Goal: Information Seeking & Learning: Understand process/instructions

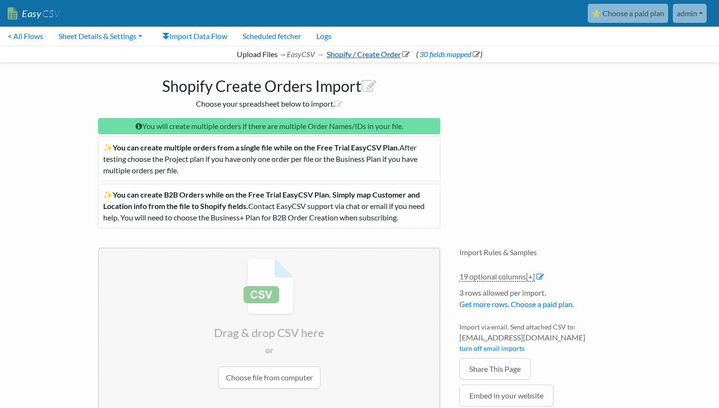
click at [405, 55] on icon at bounding box center [407, 54] width 8 height 8
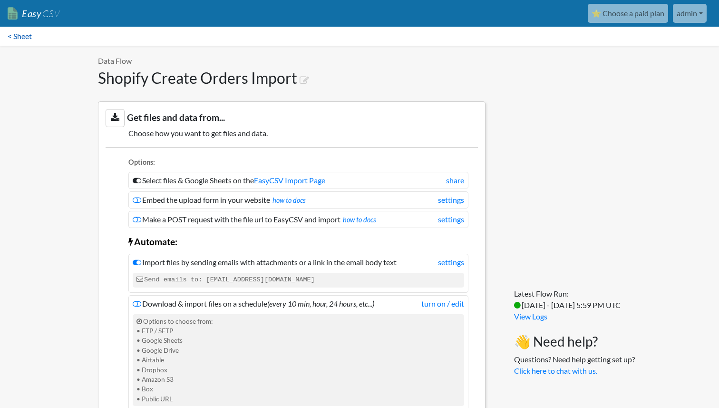
click at [18, 38] on link "< Sheet" at bounding box center [19, 36] width 39 height 19
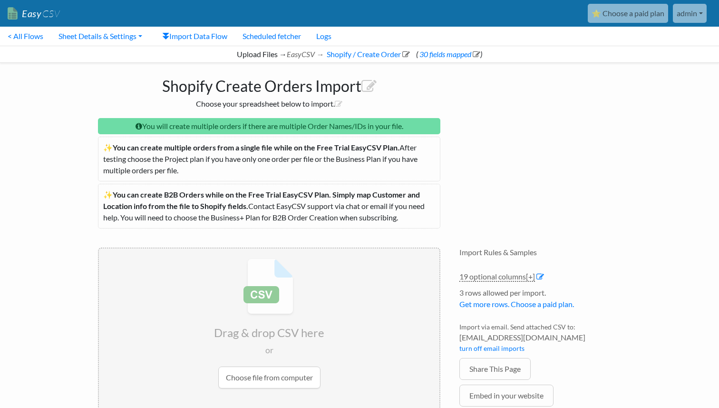
click at [18, 38] on link "< All Flows" at bounding box center [25, 36] width 51 height 19
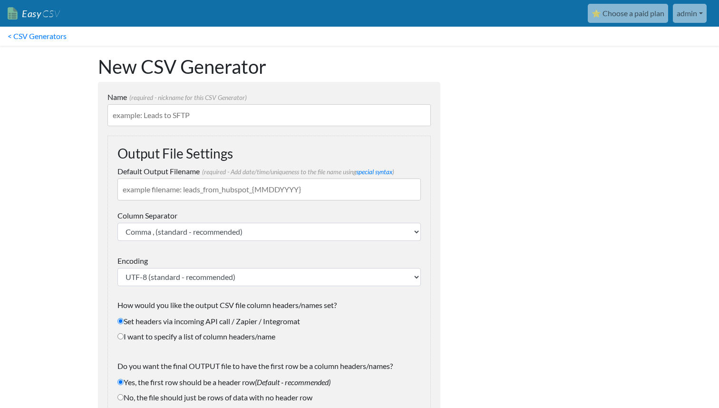
click at [694, 19] on link "admin" at bounding box center [690, 13] width 34 height 19
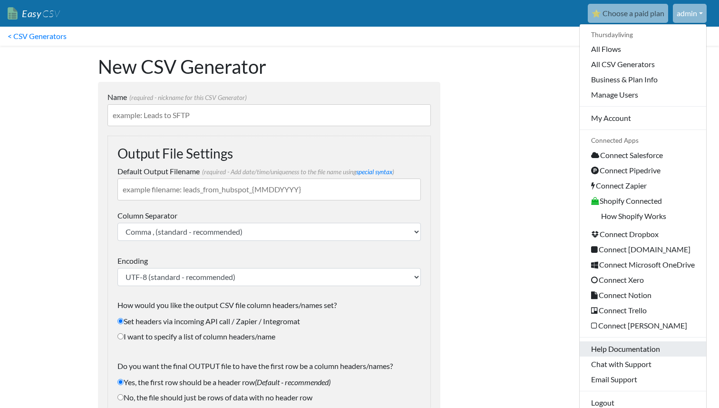
click at [622, 350] on link "Help Documentation" at bounding box center [643, 348] width 127 height 15
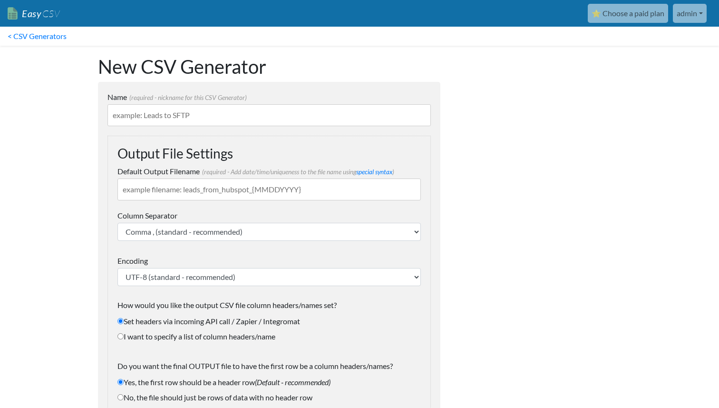
click at [236, 339] on label "I want to specify a list of column headers/name" at bounding box center [270, 336] width 304 height 11
click at [124, 339] on input "I want to specify a list of column headers/name" at bounding box center [121, 336] width 6 height 6
radio input "true"
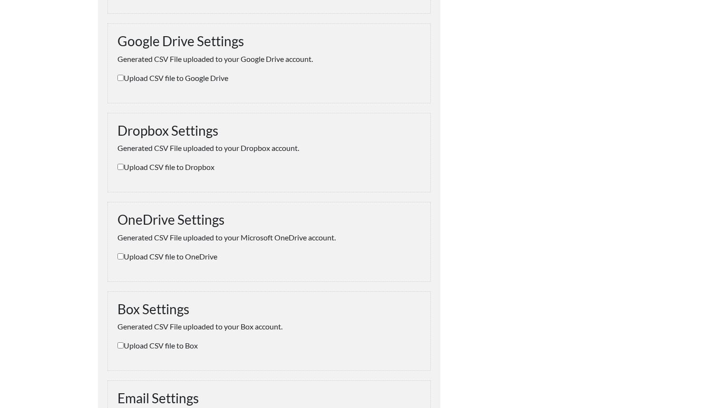
scroll to position [476, 0]
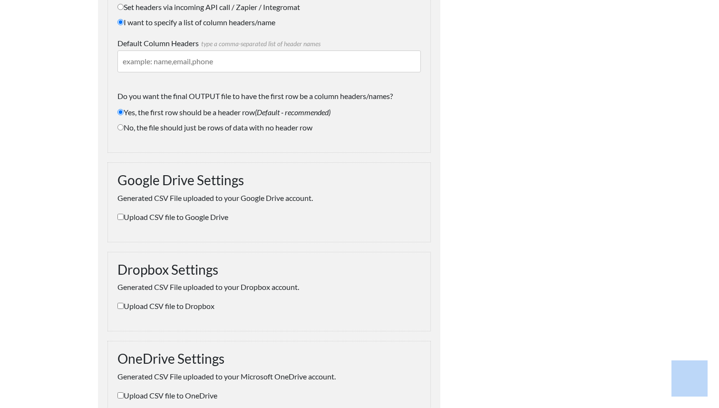
scroll to position [0, 0]
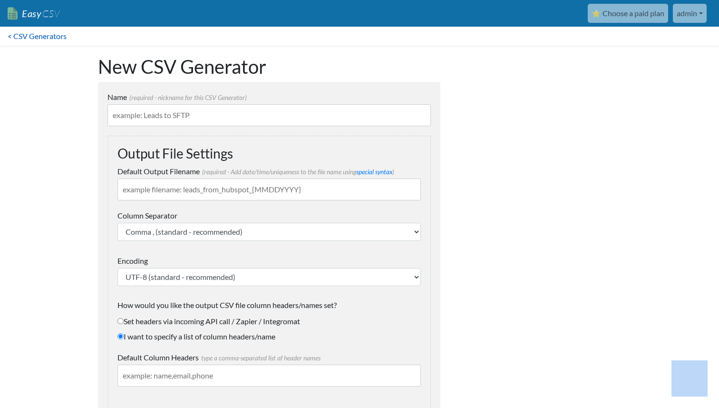
click at [35, 33] on link "< CSV Generators" at bounding box center [37, 36] width 74 height 19
